Goal: Navigation & Orientation: Find specific page/section

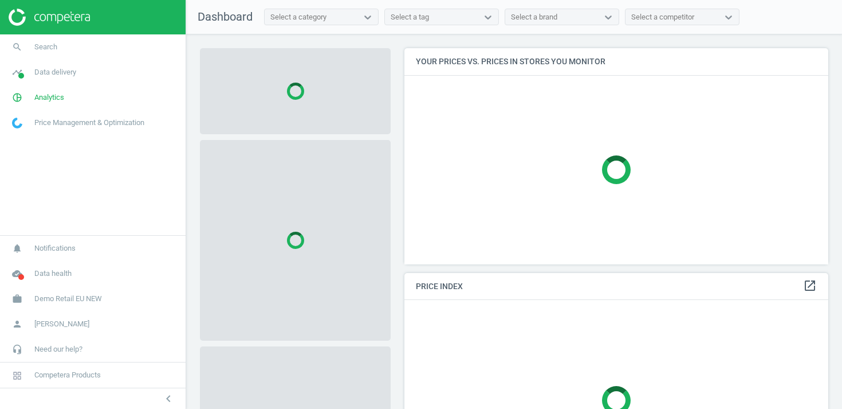
scroll to position [217, 425]
click at [91, 124] on span "Price Management & Optimization" at bounding box center [89, 122] width 110 height 10
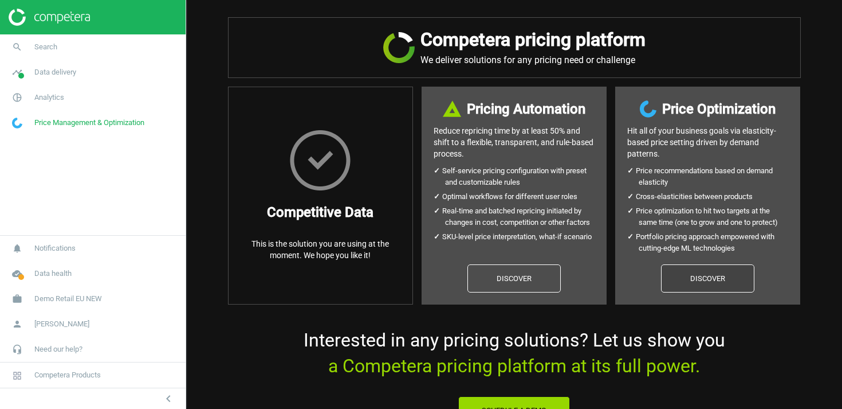
click at [709, 289] on link "Discover" at bounding box center [707, 278] width 93 height 29
click at [67, 367] on span "Competera Products" at bounding box center [93, 374] width 186 height 25
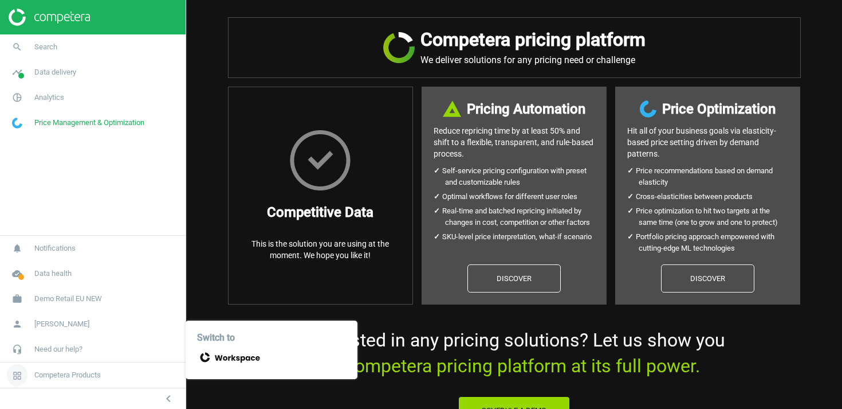
click at [60, 372] on span "Competera Products" at bounding box center [67, 375] width 66 height 10
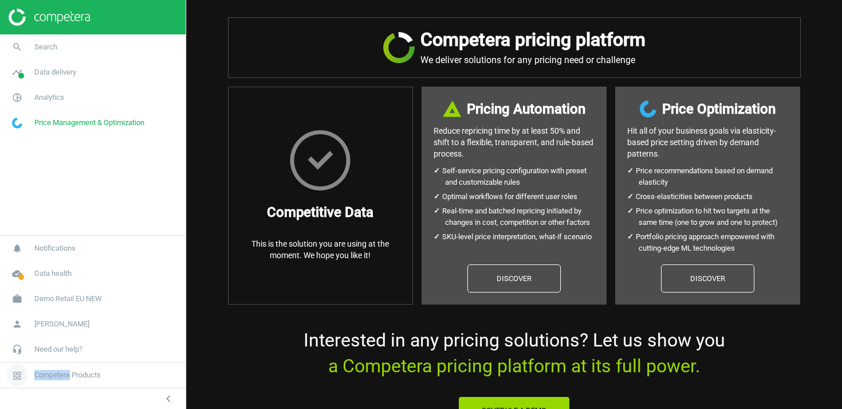
click at [60, 372] on span "Competera Products" at bounding box center [67, 375] width 66 height 10
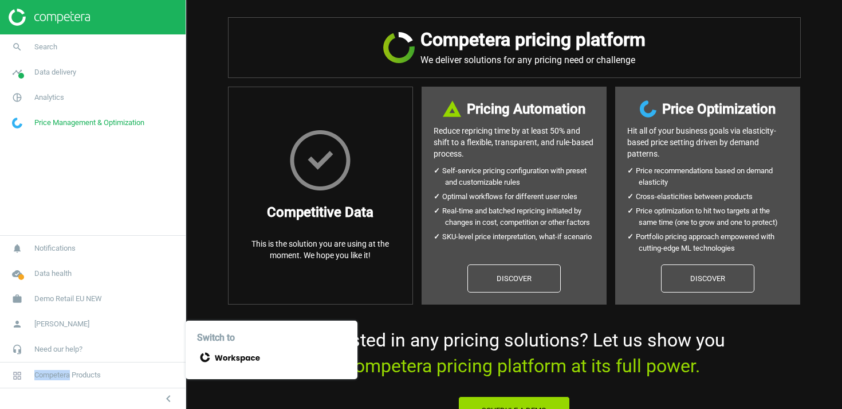
click at [222, 359] on icon at bounding box center [228, 357] width 63 height 16
